Goal: Register for event/course

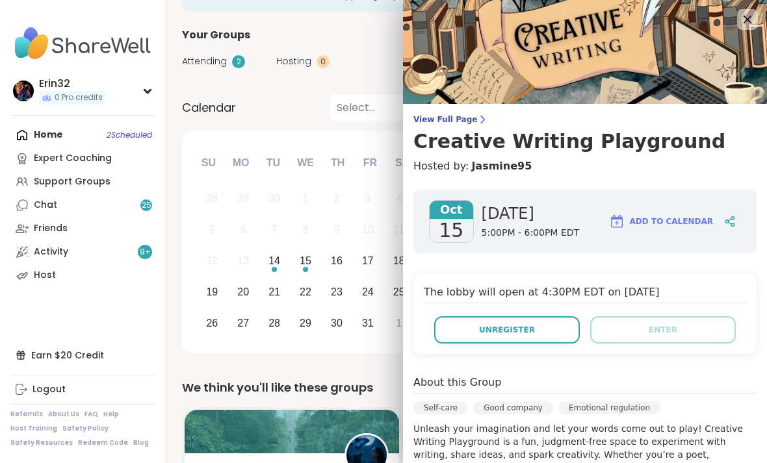
click at [741, 27] on icon at bounding box center [747, 20] width 16 height 16
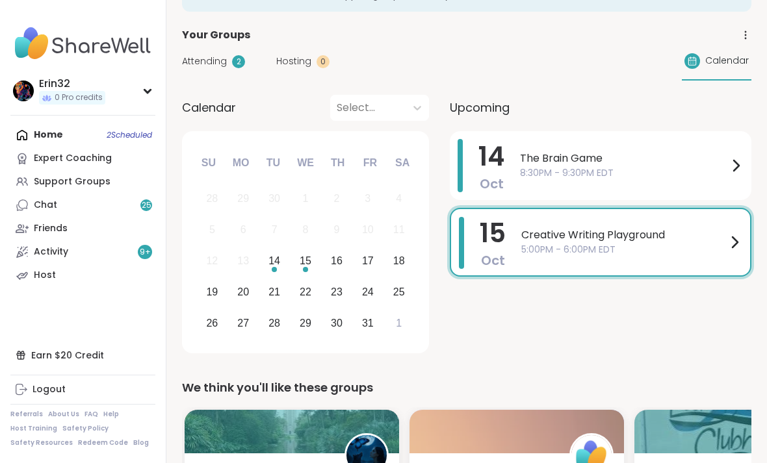
click at [666, 157] on span "The Brain Game" at bounding box center [624, 159] width 208 height 16
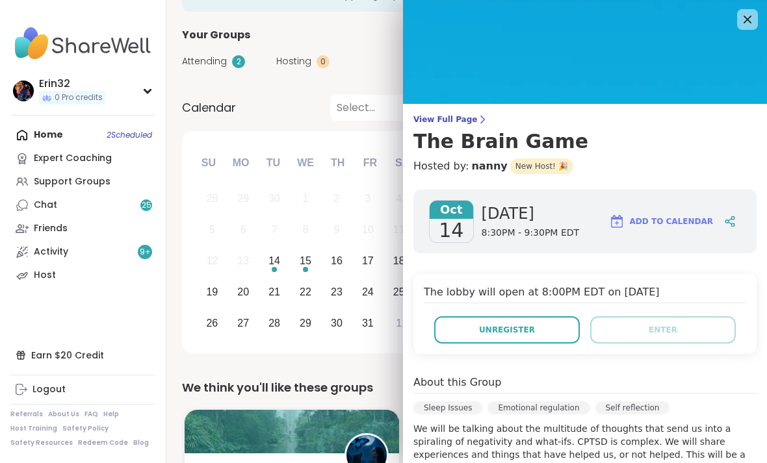
click at [743, 21] on icon at bounding box center [747, 20] width 16 height 16
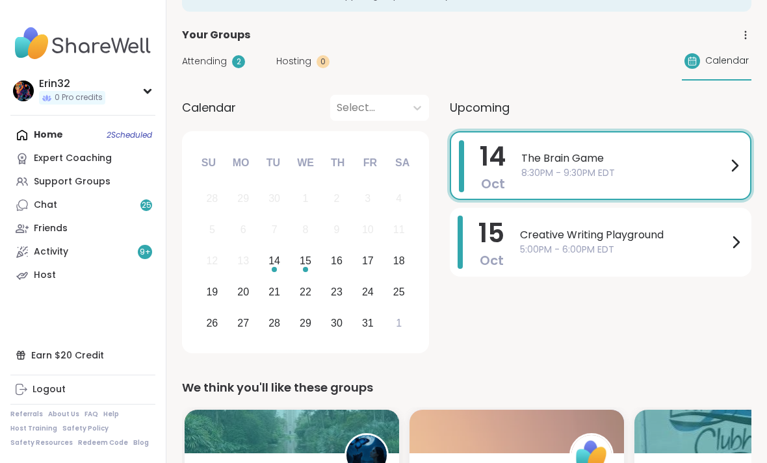
click at [135, 123] on div "Home 2 Scheduled Expert Coaching Support Groups Chat 25 Friends Activity 9 + Ho…" at bounding box center [82, 205] width 145 height 164
click at [134, 136] on div "Home 2 Scheduled Expert Coaching Support Groups Chat 25 Friends Activity 9 + Ho…" at bounding box center [82, 205] width 145 height 164
click at [103, 175] on div "Support Groups" at bounding box center [72, 181] width 77 height 13
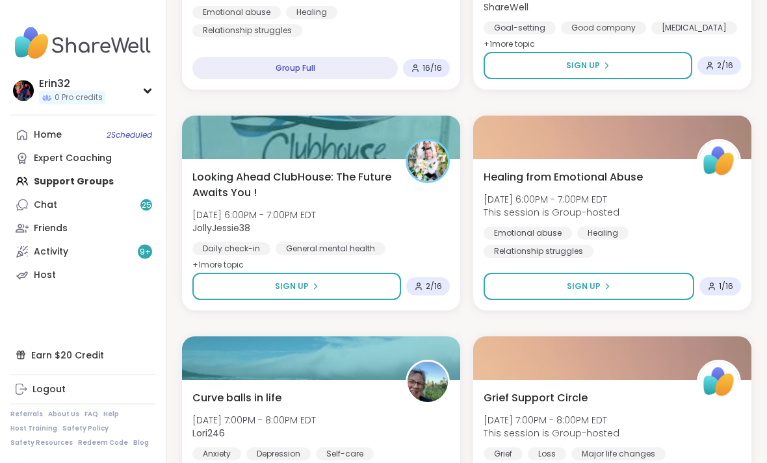
scroll to position [713, 0]
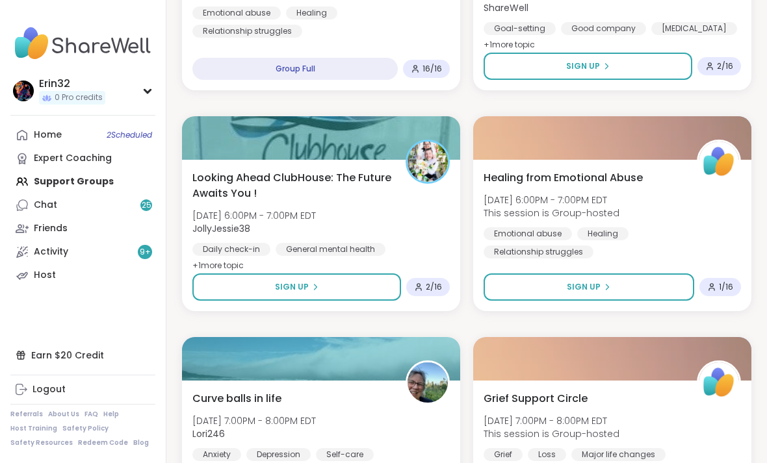
click at [429, 232] on div "Looking Ahead ClubHouse: The Future Awaits You ! [DATE] 6:00PM - 7:00PM EDT Jol…" at bounding box center [320, 222] width 257 height 104
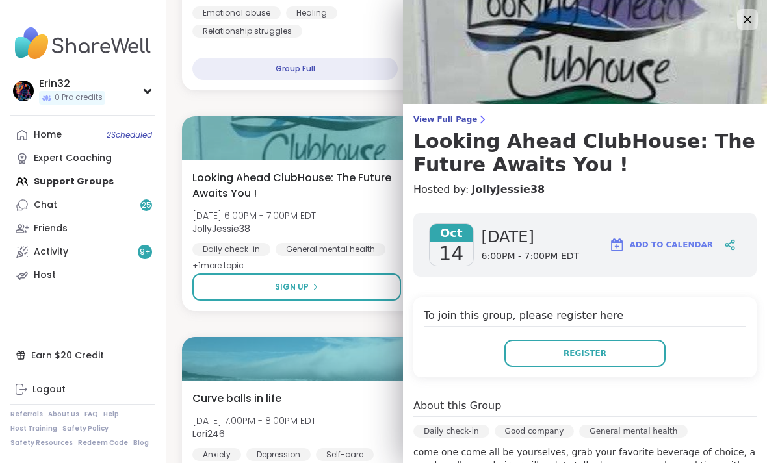
scroll to position [1, 0]
click at [742, 19] on icon at bounding box center [747, 19] width 16 height 16
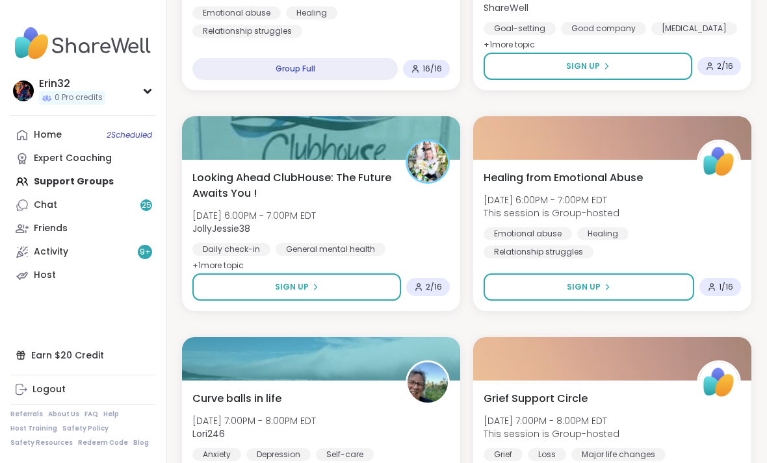
click at [379, 285] on button "Sign Up" at bounding box center [296, 287] width 209 height 27
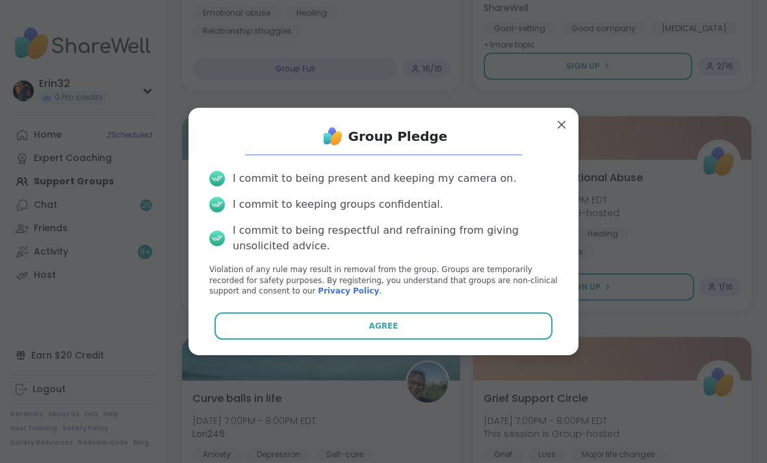
click at [474, 333] on button "Agree" at bounding box center [383, 325] width 338 height 27
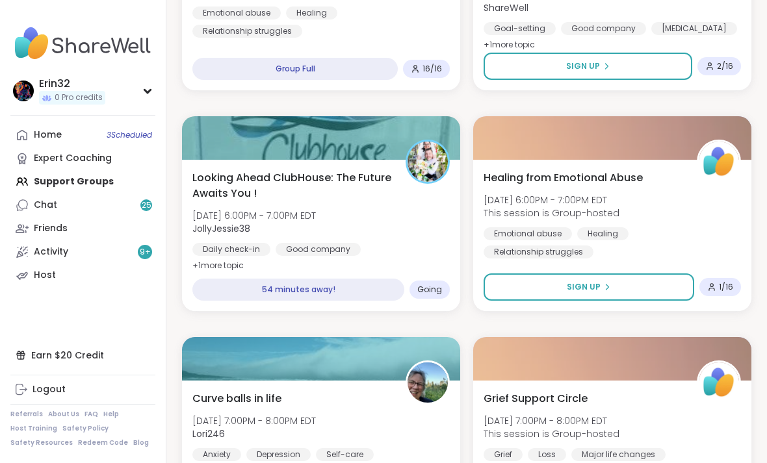
click at [561, 133] on div at bounding box center [612, 138] width 278 height 44
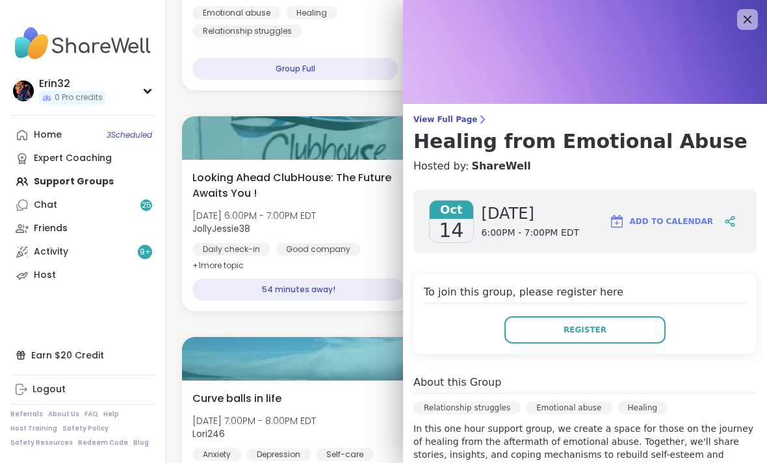
click at [384, 127] on div at bounding box center [321, 138] width 278 height 44
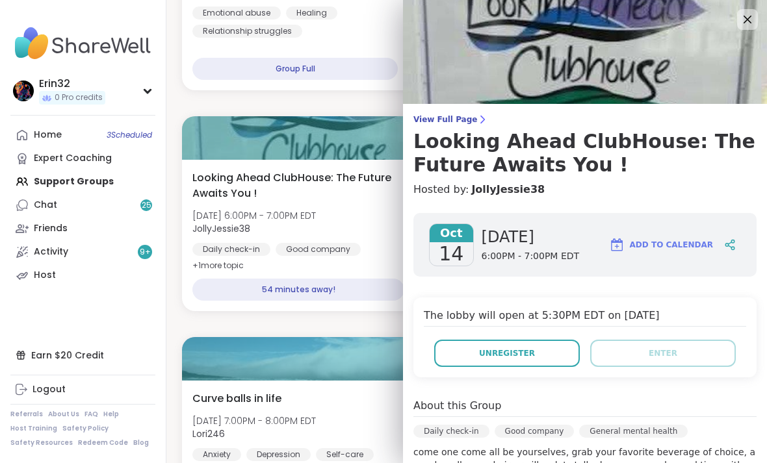
click at [372, 207] on div "Looking Ahead ClubHouse: The Future Awaits You ! [DATE] 6:00PM - 7:00PM EDT Jol…" at bounding box center [320, 222] width 257 height 104
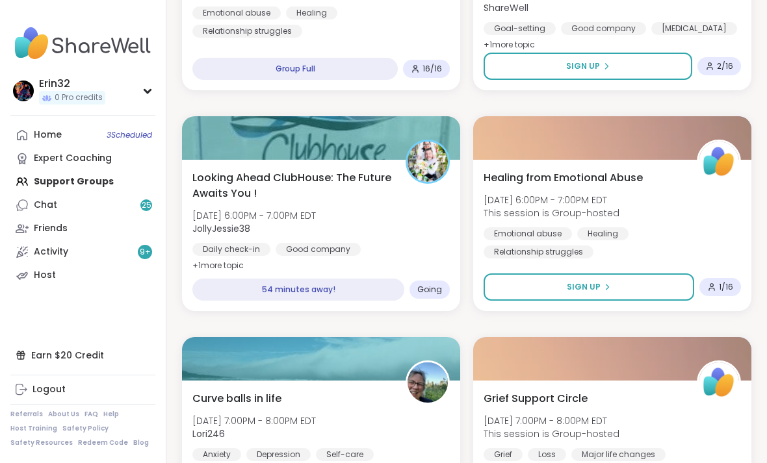
click at [407, 240] on div "Looking Ahead ClubHouse: The Future Awaits You ! [DATE] 6:00PM - 7:00PM EDT Jol…" at bounding box center [320, 222] width 257 height 104
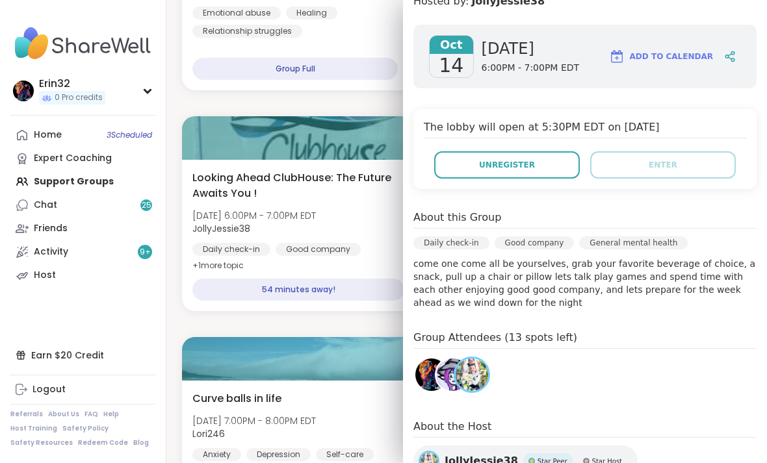
click at [533, 68] on span "6:00PM - 7:00PM EDT" at bounding box center [530, 68] width 98 height 13
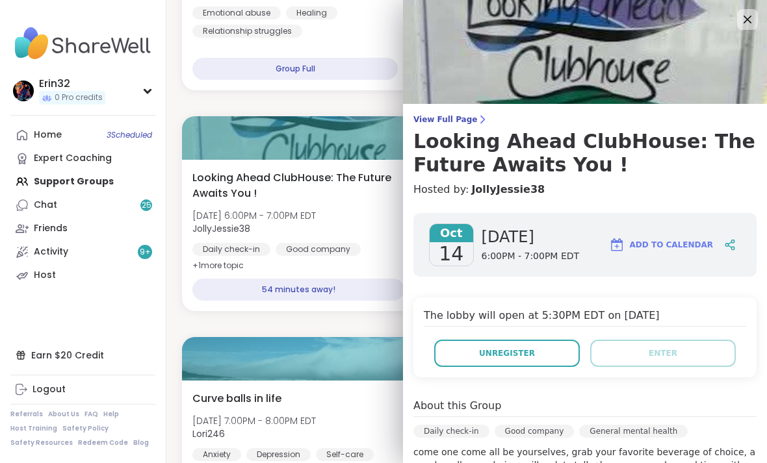
scroll to position [0, 0]
click at [736, 17] on img at bounding box center [585, 52] width 364 height 104
click at [736, 24] on img at bounding box center [585, 52] width 364 height 104
click at [741, 27] on icon at bounding box center [747, 20] width 16 height 16
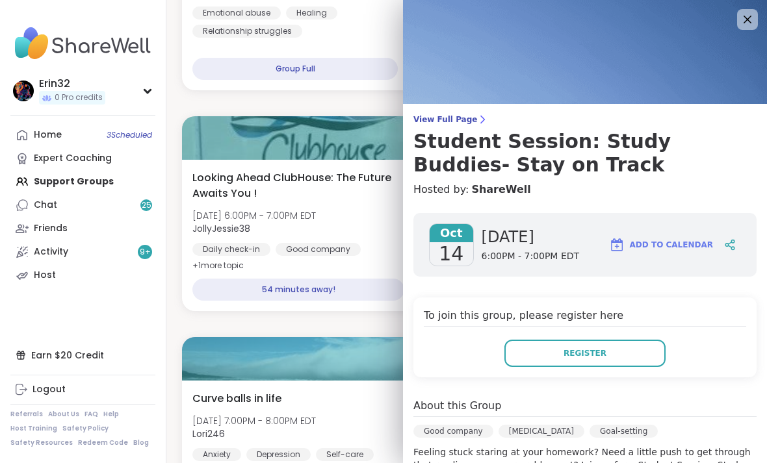
click at [744, 16] on icon at bounding box center [747, 20] width 8 height 8
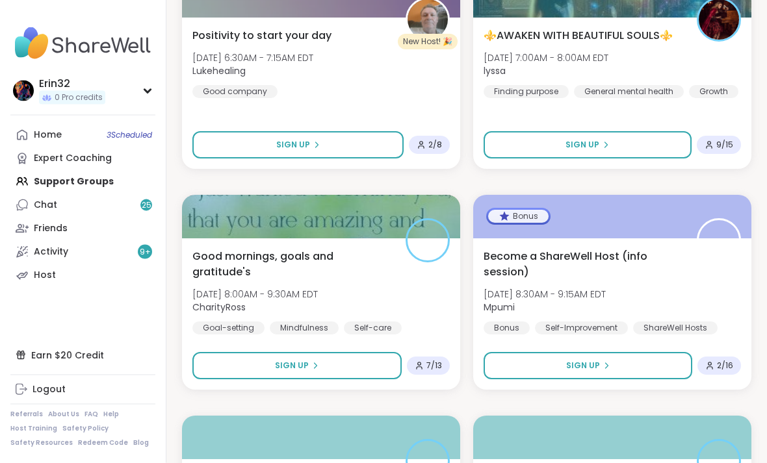
scroll to position [3066, 0]
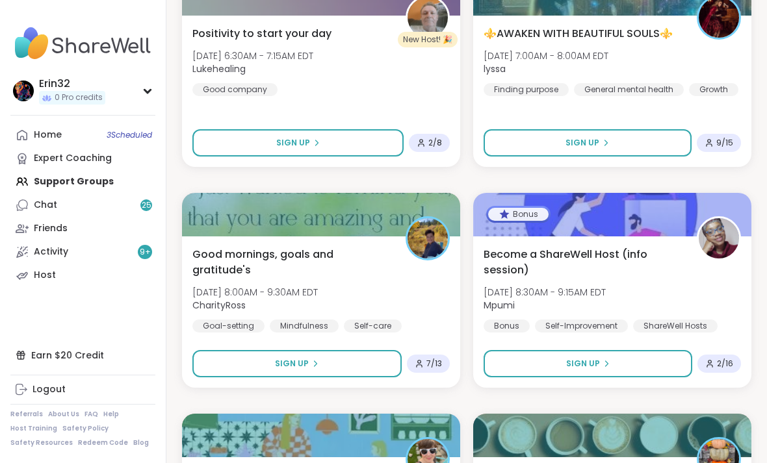
click at [367, 370] on button "Sign Up" at bounding box center [296, 363] width 209 height 27
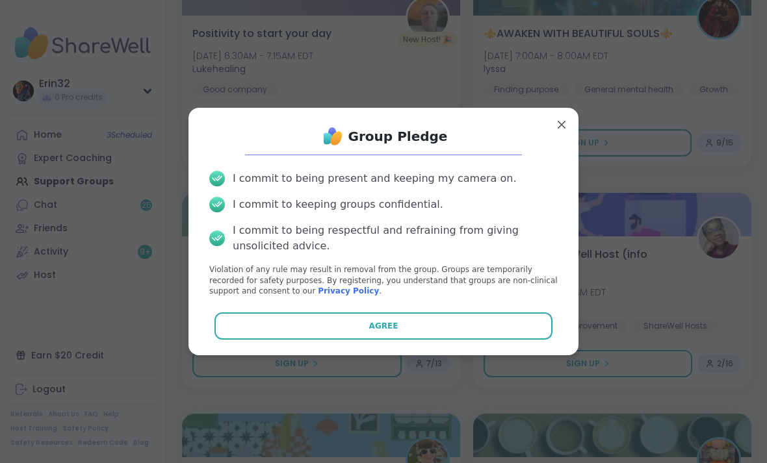
click at [432, 340] on button "Agree" at bounding box center [383, 325] width 338 height 27
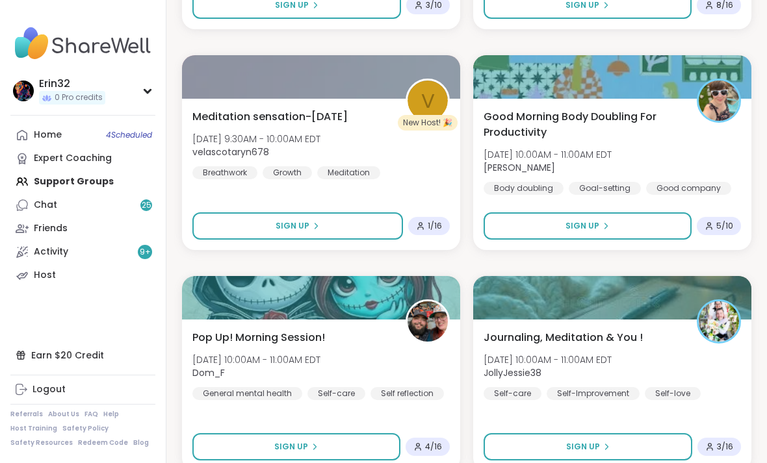
scroll to position [3665, 0]
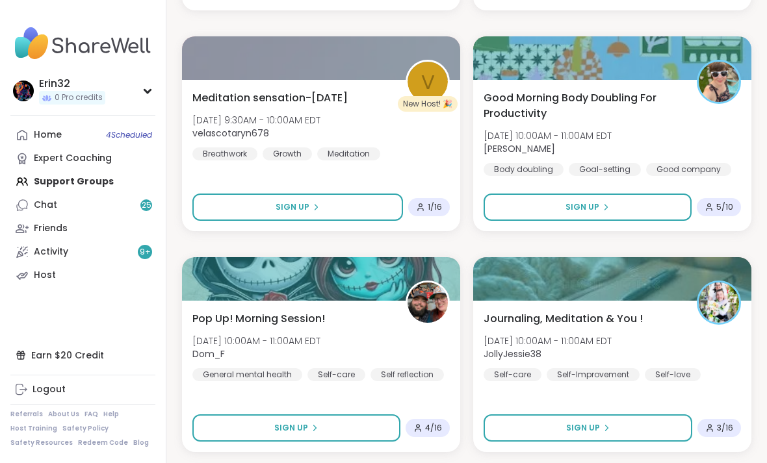
click at [629, 419] on button "Sign Up" at bounding box center [587, 427] width 209 height 27
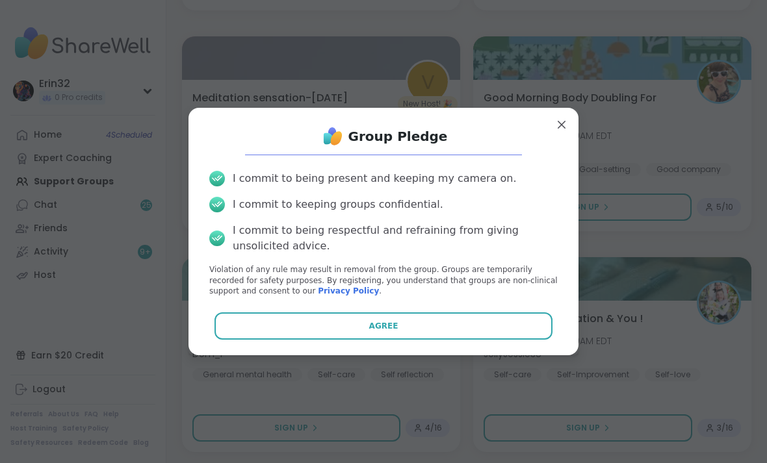
click at [524, 340] on button "Agree" at bounding box center [383, 325] width 338 height 27
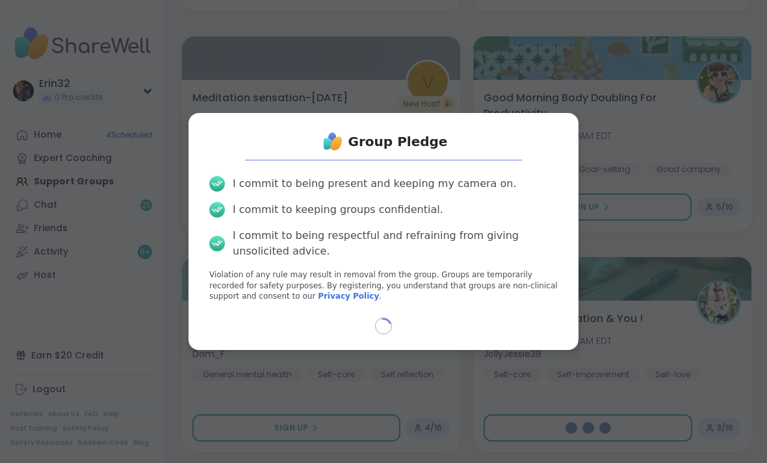
type textarea "*"
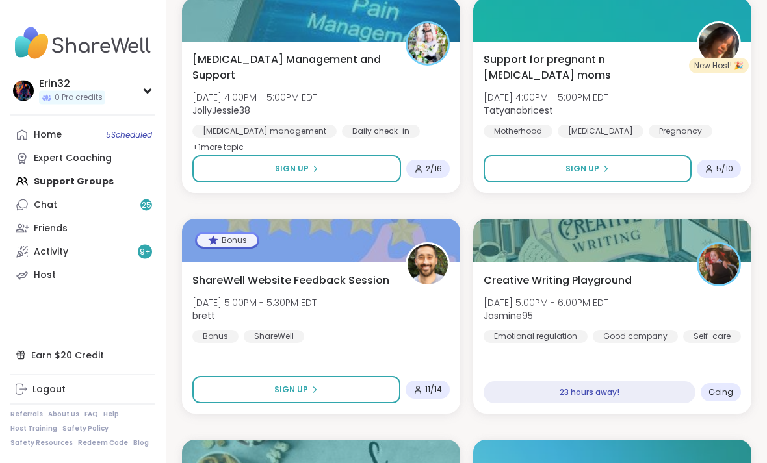
scroll to position [6139, 0]
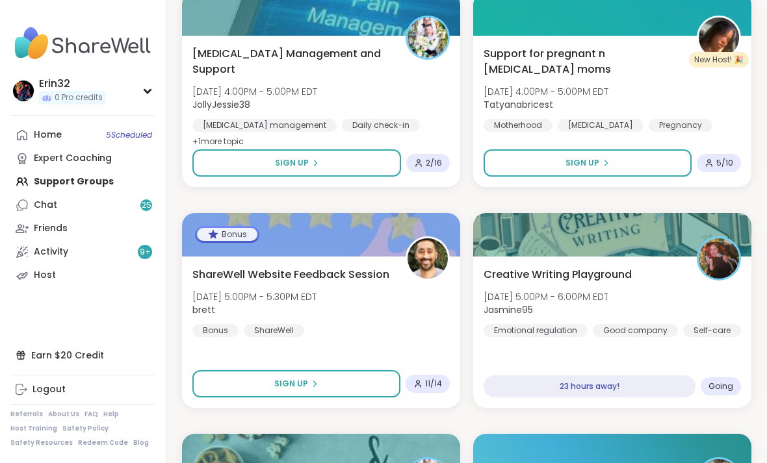
click at [651, 388] on div "23 hours away!" at bounding box center [589, 387] width 212 height 22
click at [618, 386] on div "23 hours away!" at bounding box center [589, 387] width 212 height 22
click at [631, 385] on div "23 hours away!" at bounding box center [589, 387] width 212 height 22
click at [641, 351] on div "Creative Writing Playground [DATE] 5:00PM - 6:00PM EDT Jasmine95 Emotional regu…" at bounding box center [612, 332] width 278 height 151
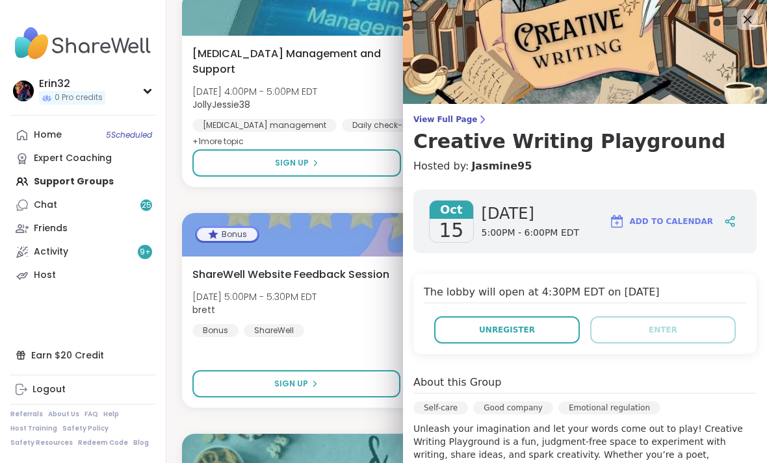
click at [741, 27] on icon at bounding box center [747, 20] width 16 height 16
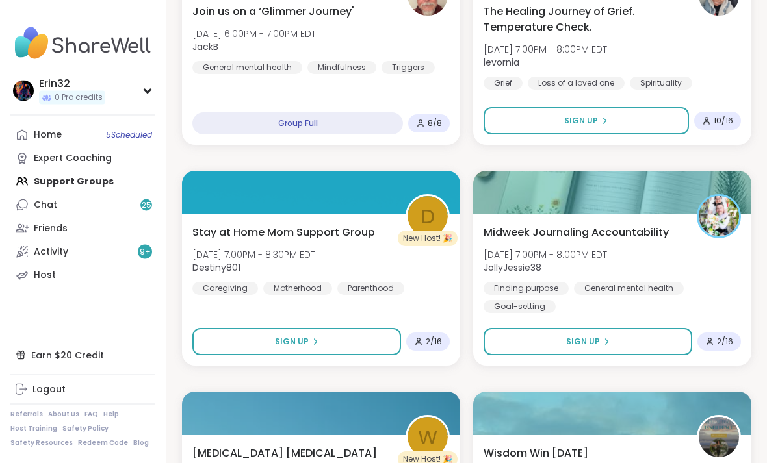
scroll to position [6844, 0]
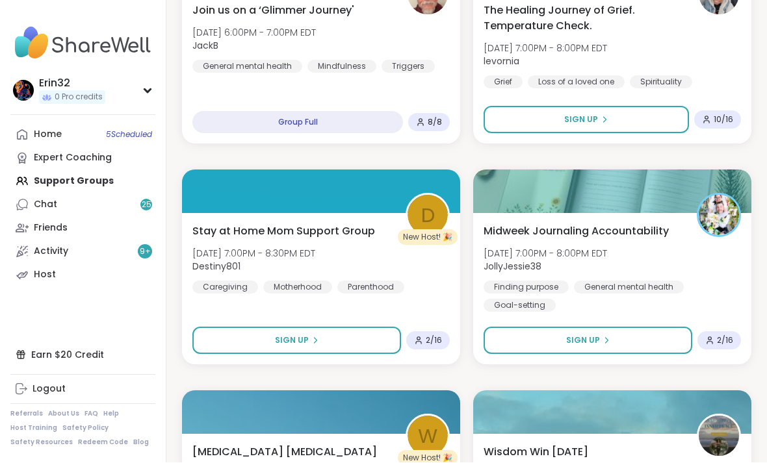
click at [650, 347] on button "Sign Up" at bounding box center [587, 340] width 209 height 27
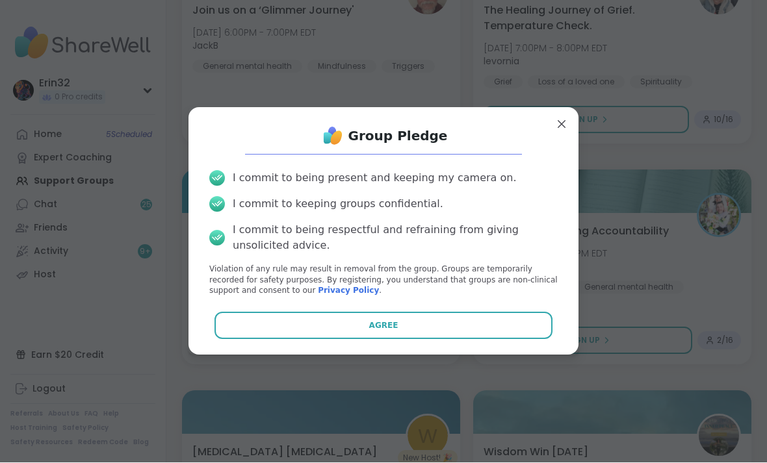
scroll to position [6845, 0]
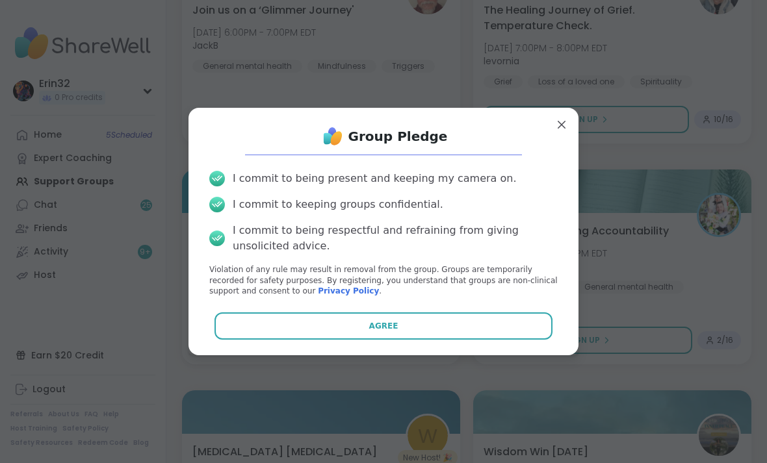
click at [542, 340] on button "Agree" at bounding box center [383, 325] width 338 height 27
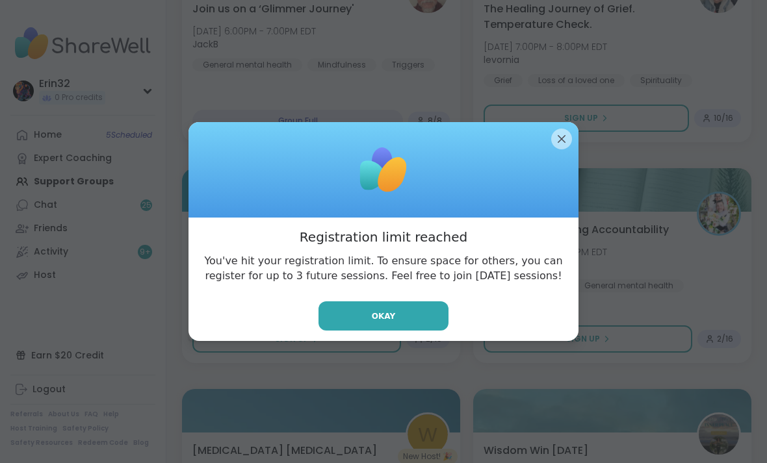
scroll to position [6847, 0]
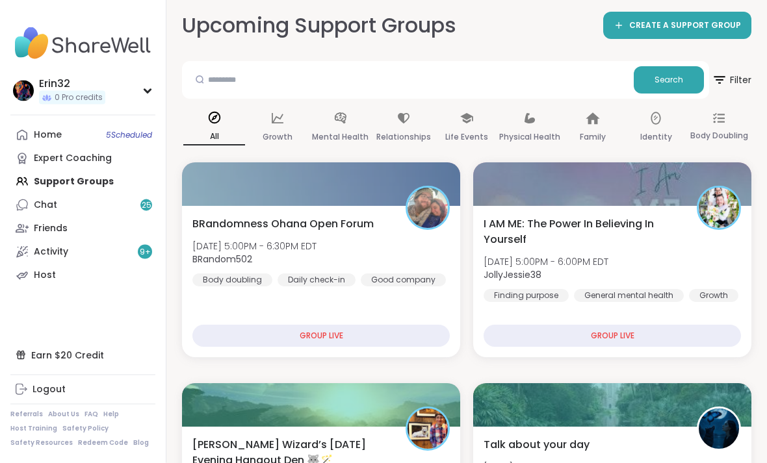
scroll to position [7, 0]
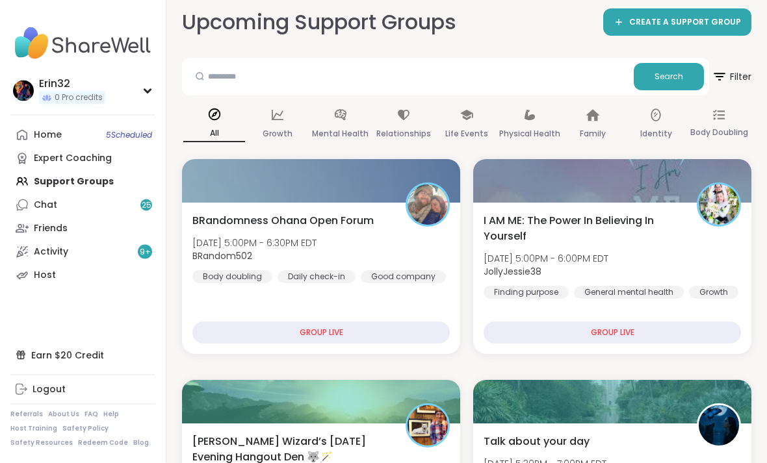
click at [599, 60] on div "Search" at bounding box center [445, 77] width 527 height 38
click at [585, 74] on input "text" at bounding box center [407, 76] width 441 height 26
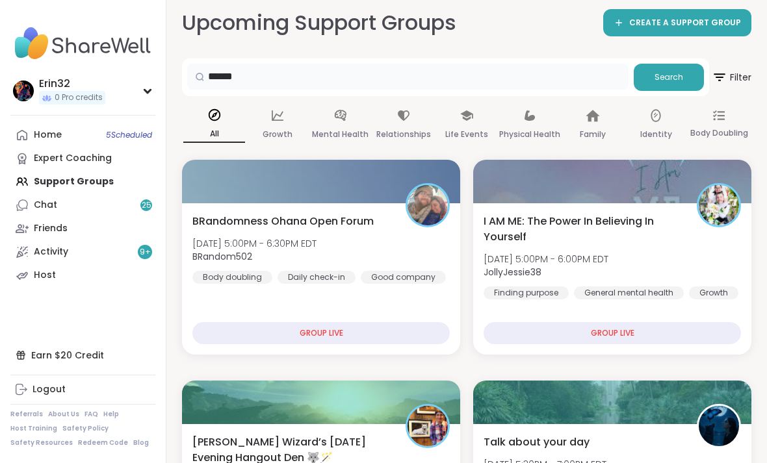
type input "*****"
click at [672, 73] on span "Search" at bounding box center [668, 77] width 29 height 12
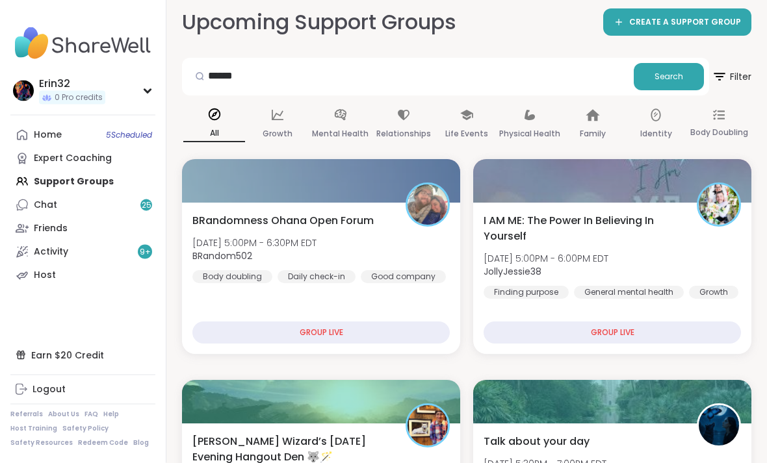
scroll to position [8, 0]
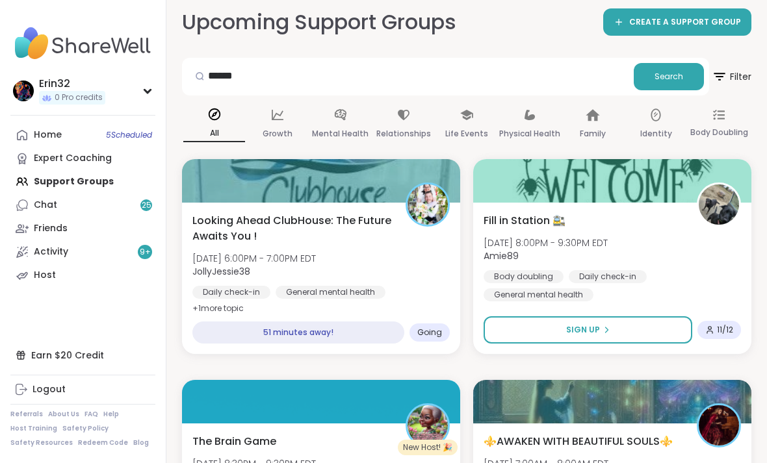
click at [663, 238] on div "Fill in Station 🚉 [DATE] 8:00PM - 9:30PM EDT Amie89 Body doubling Daily check-i…" at bounding box center [611, 257] width 257 height 88
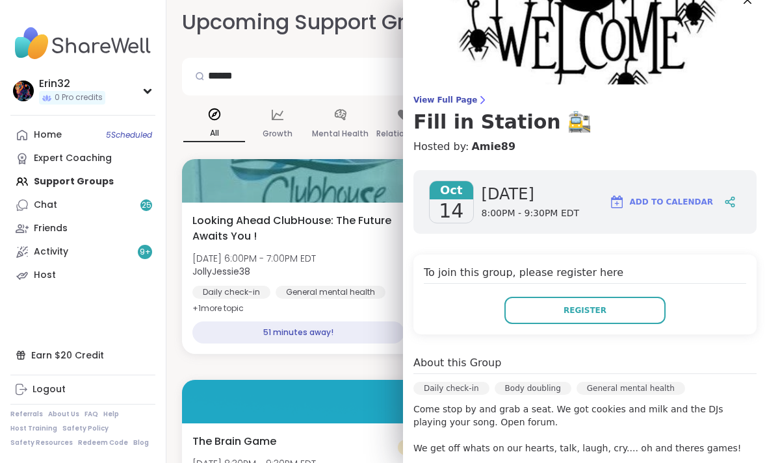
scroll to position [14, 0]
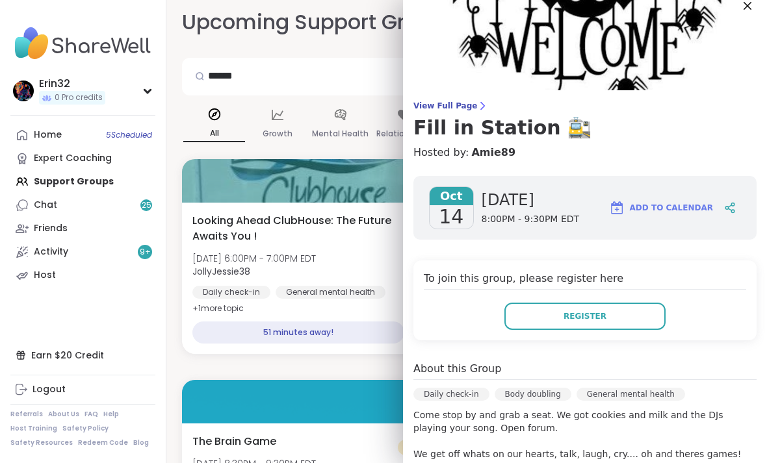
click at [605, 320] on button "Register" at bounding box center [584, 316] width 161 height 27
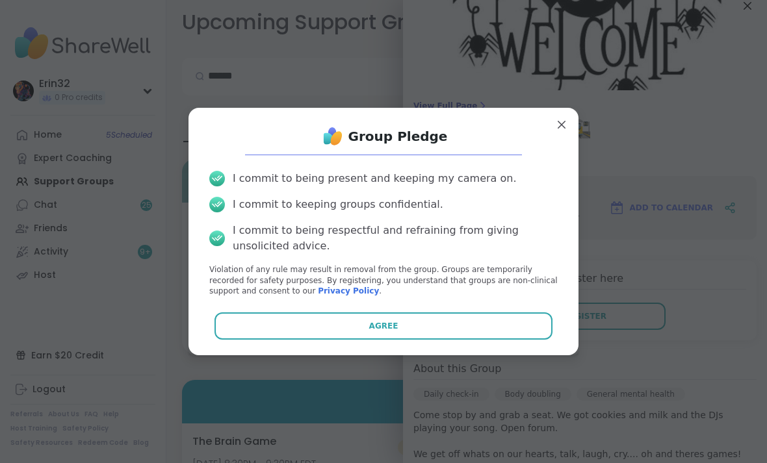
click at [526, 327] on button "Agree" at bounding box center [383, 325] width 338 height 27
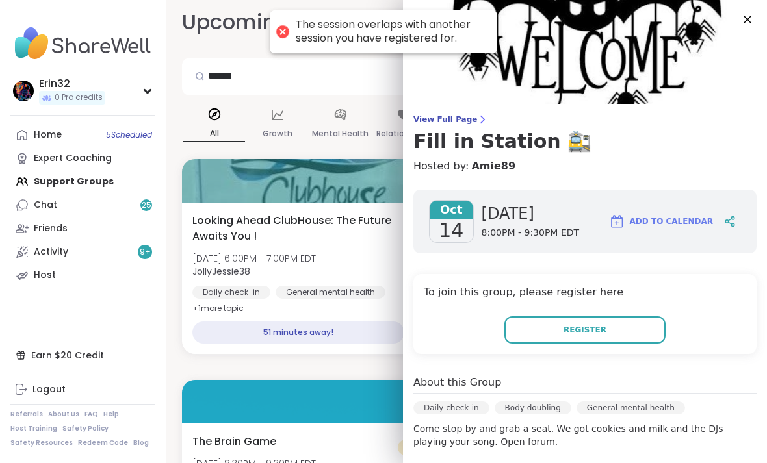
scroll to position [0, 0]
click at [370, 78] on input "*****" at bounding box center [407, 76] width 441 height 26
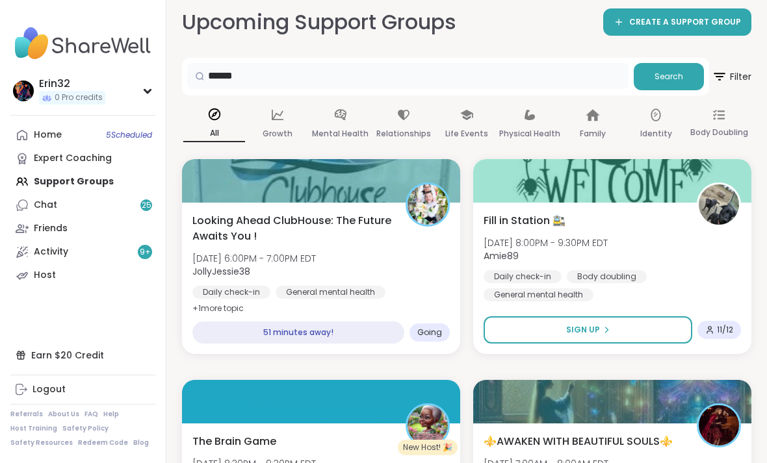
scroll to position [7, 0]
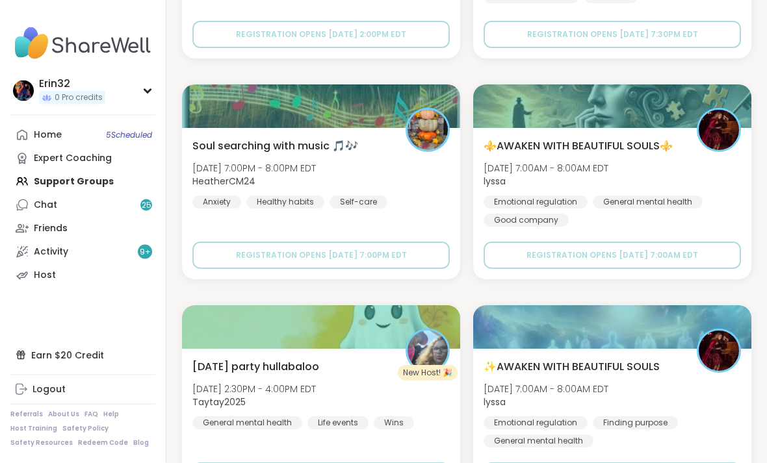
scroll to position [3665, 0]
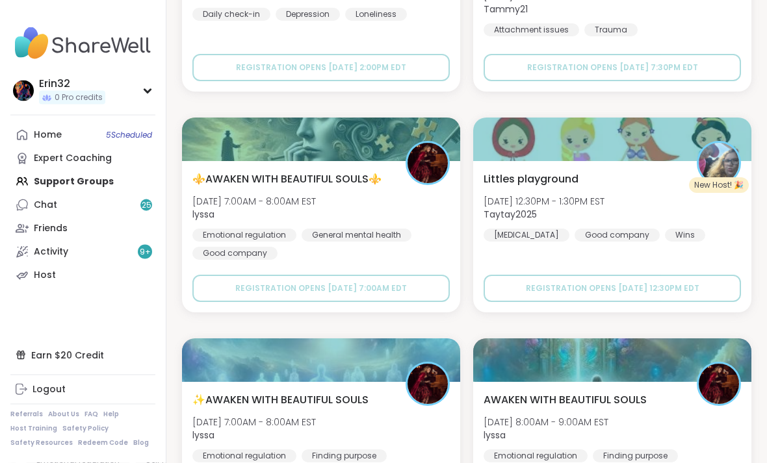
scroll to position [5130, 0]
click at [49, 135] on div "Home 5 Scheduled" at bounding box center [48, 135] width 28 height 13
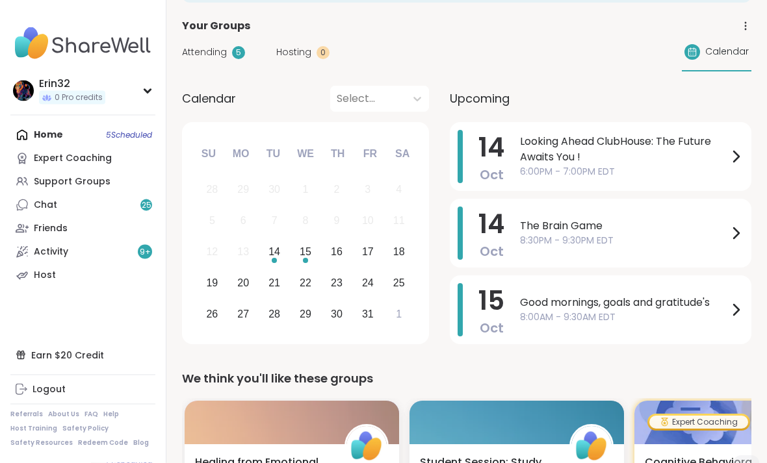
scroll to position [79, 0]
click at [669, 155] on span "Looking Ahead ClubHouse: The Future Awaits You !" at bounding box center [624, 149] width 208 height 31
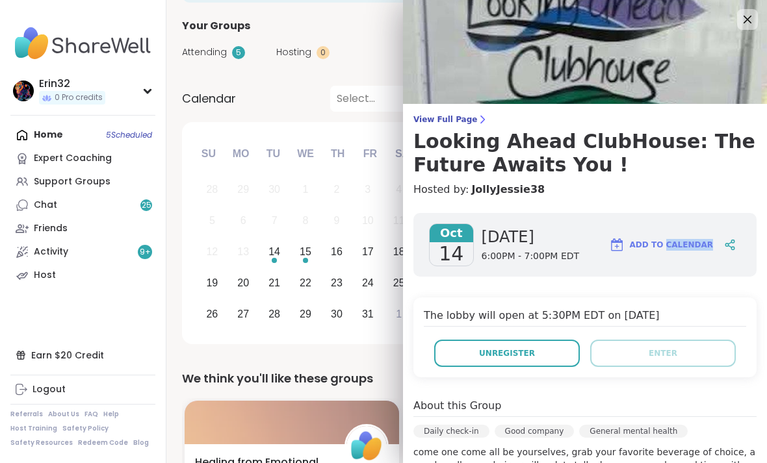
scroll to position [0, 0]
click at [745, 6] on img at bounding box center [585, 52] width 364 height 104
click at [750, 31] on img at bounding box center [585, 52] width 364 height 104
click at [745, 27] on icon at bounding box center [747, 20] width 16 height 16
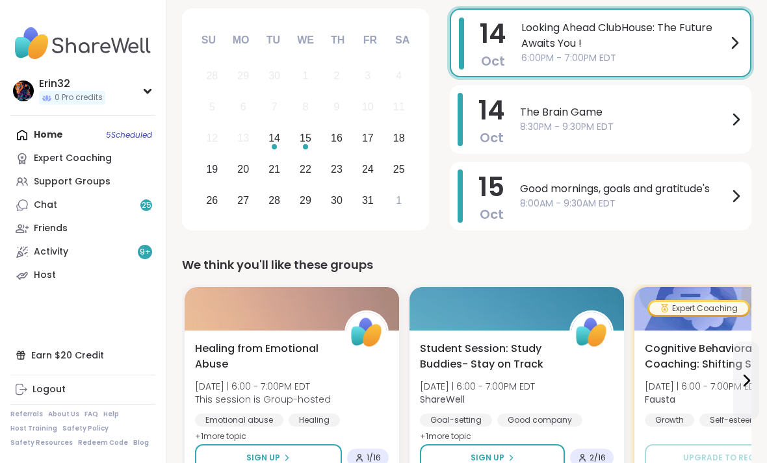
scroll to position [193, 0]
